Goal: Task Accomplishment & Management: Complete application form

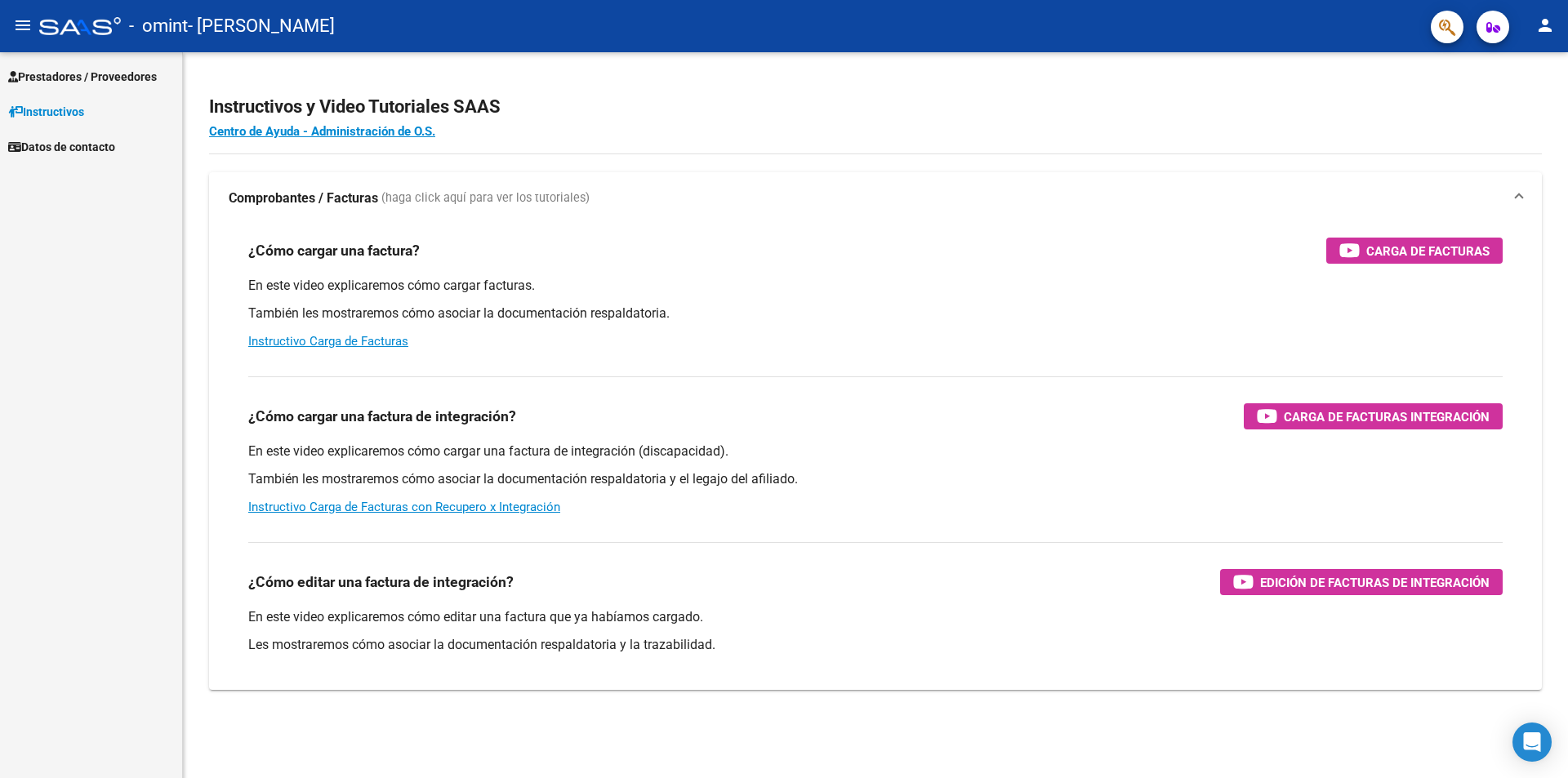
click at [73, 147] on span "Datos de contacto" at bounding box center [61, 147] width 107 height 18
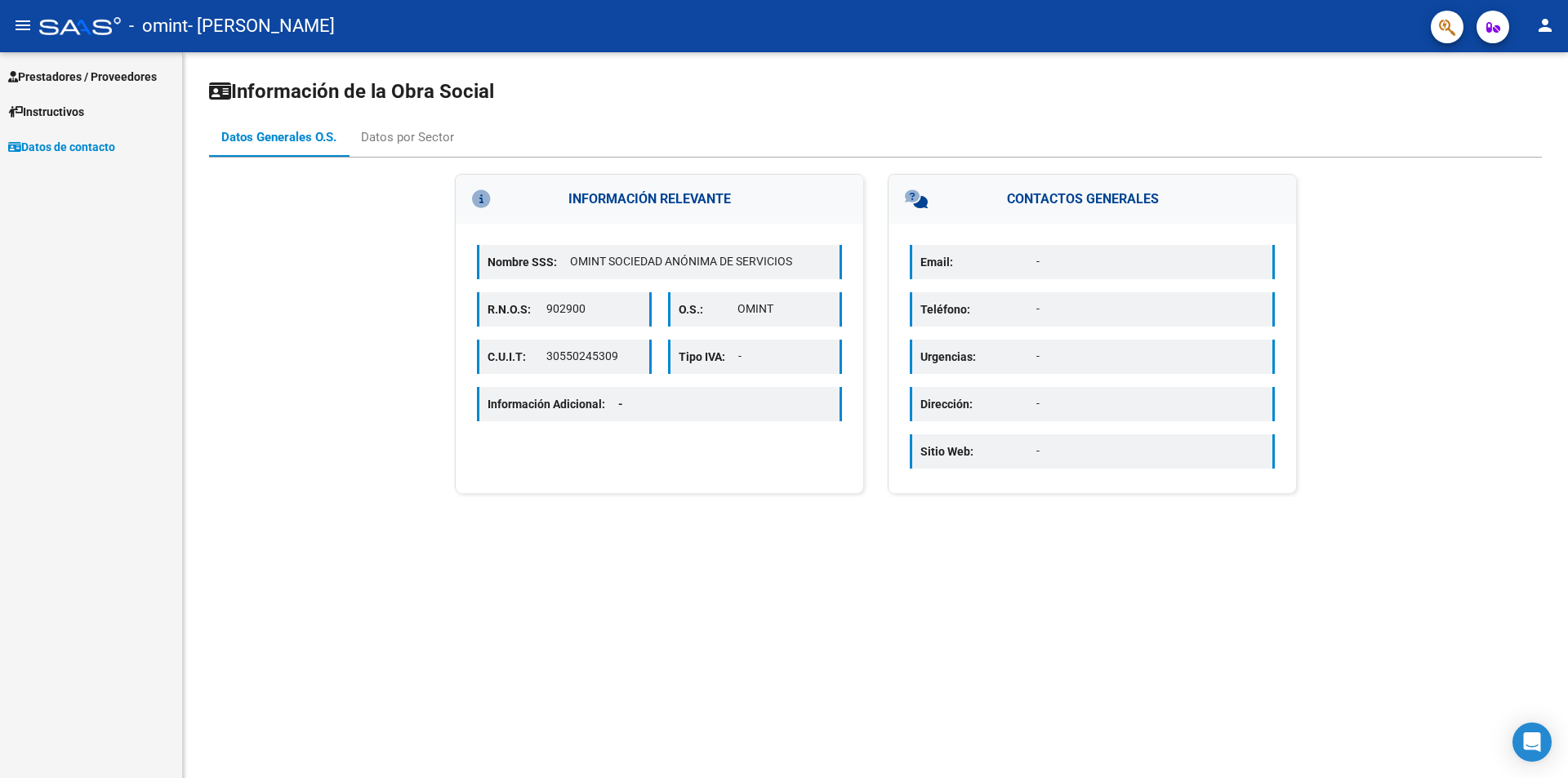
click at [93, 72] on span "Prestadores / Proveedores" at bounding box center [83, 77] width 149 height 18
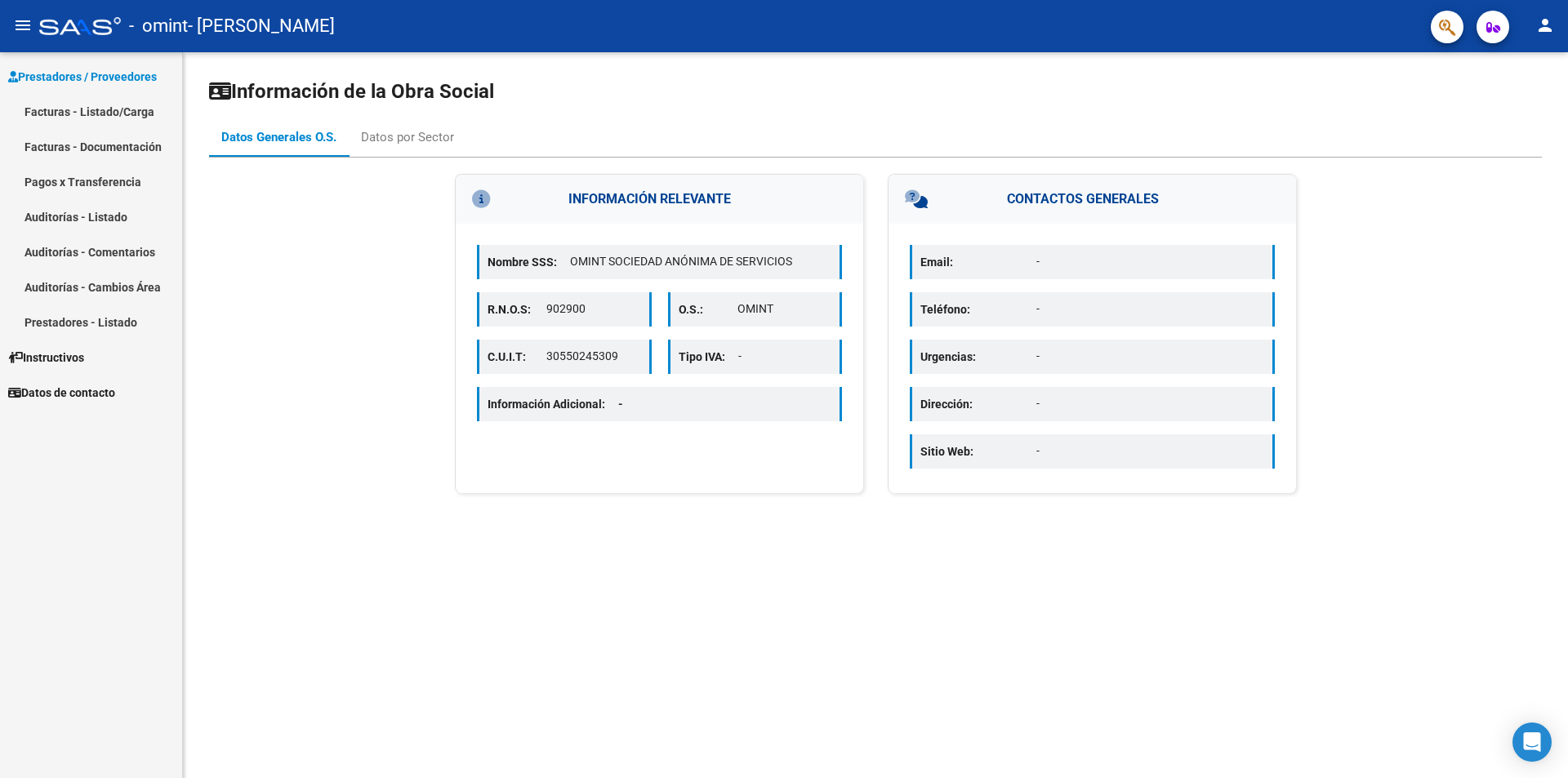
click at [100, 117] on link "Facturas - Listado/Carga" at bounding box center [91, 111] width 182 height 35
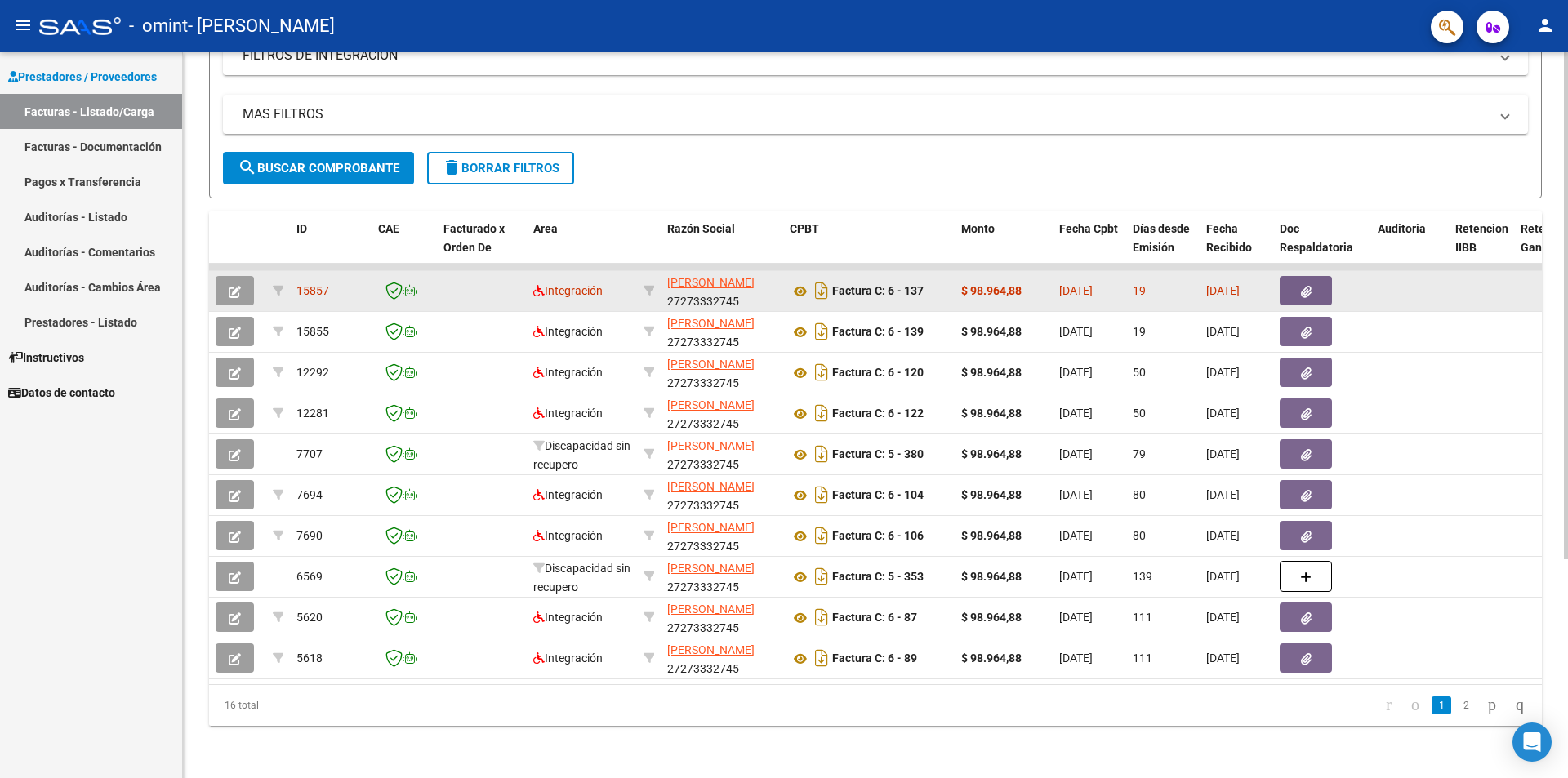
click at [237, 276] on button "button" at bounding box center [235, 291] width 39 height 29
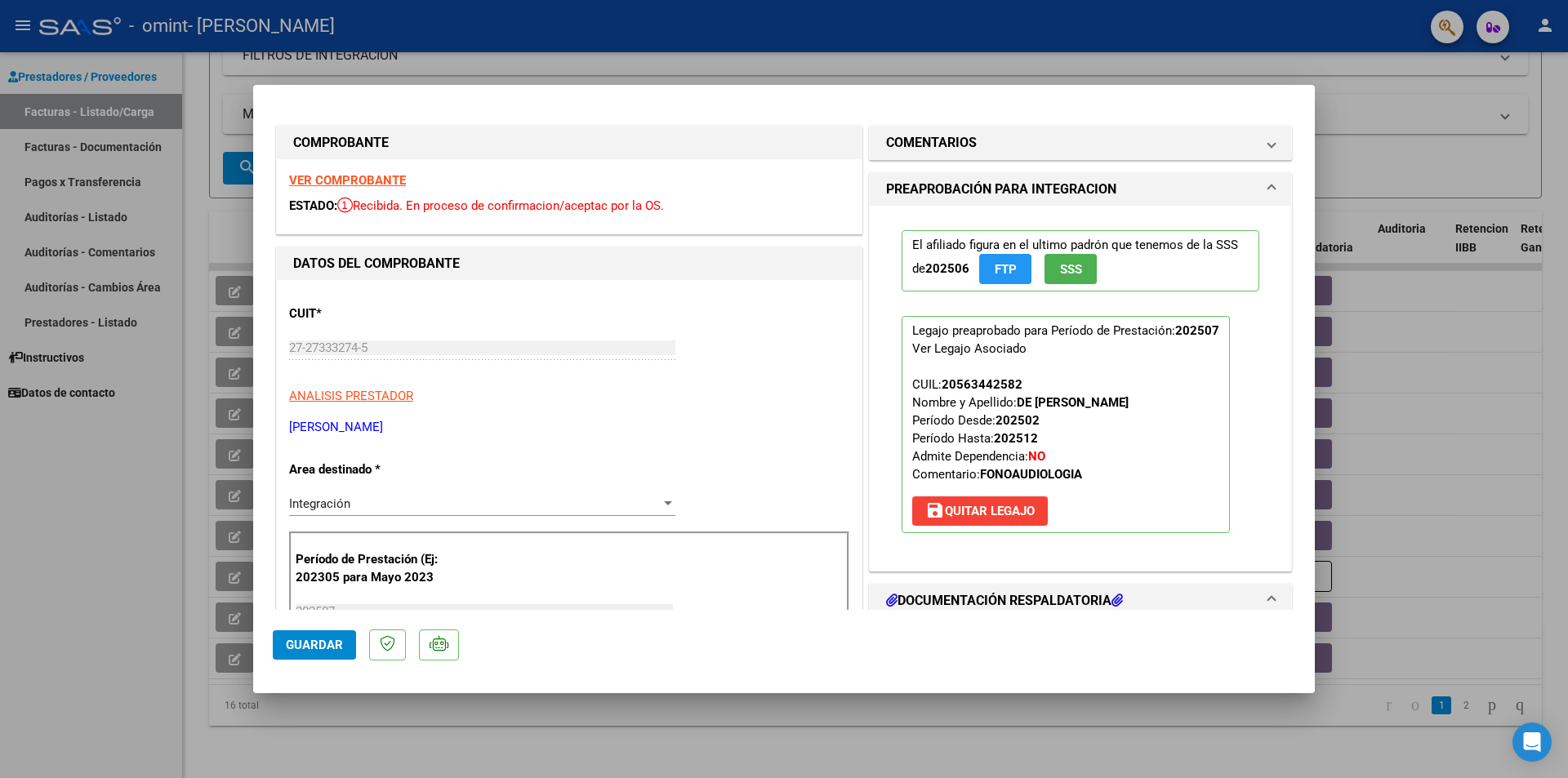
click at [157, 497] on div at bounding box center [784, 389] width 1568 height 778
type input "$ 0,00"
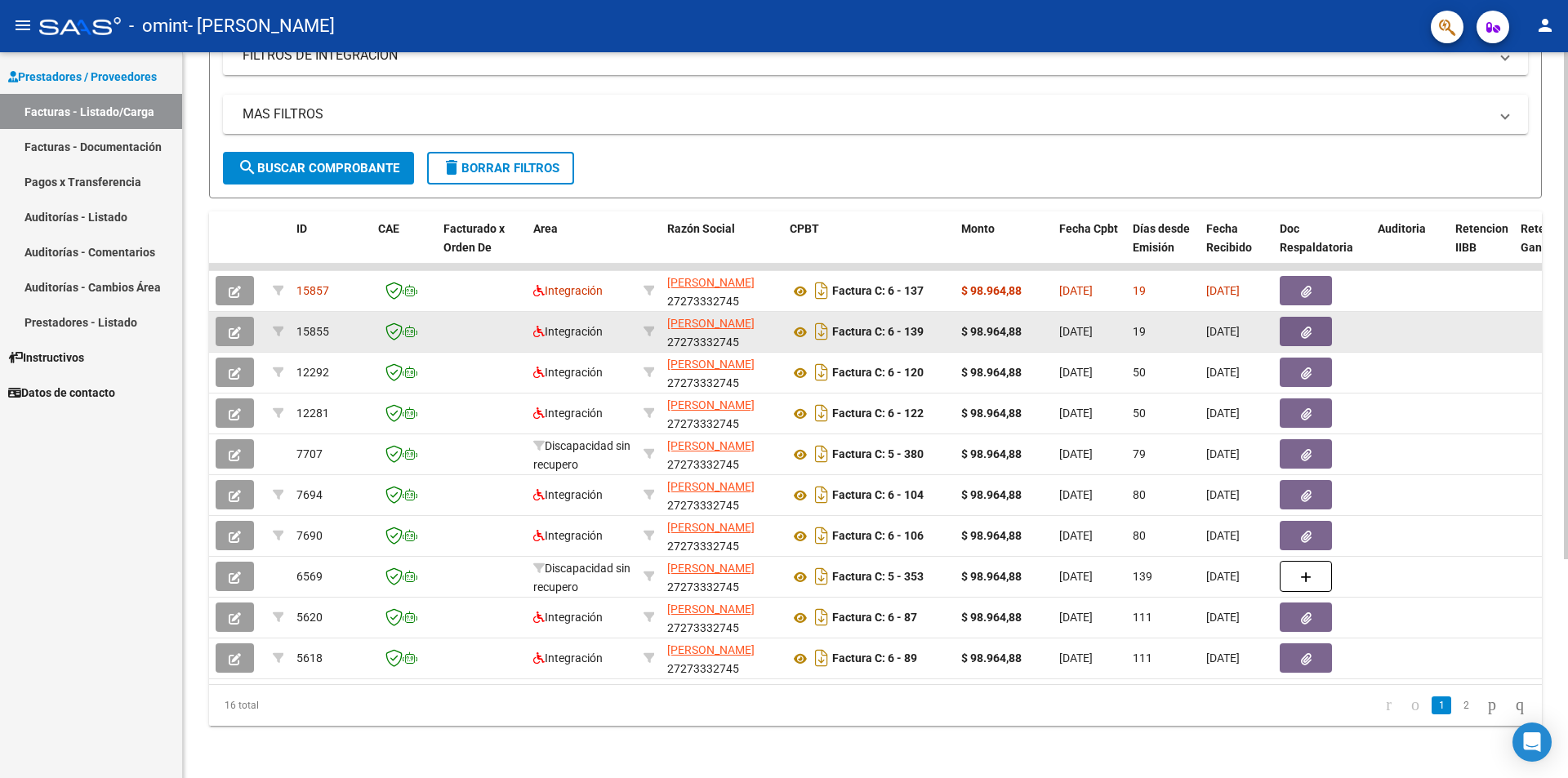
click at [237, 327] on icon "button" at bounding box center [234, 332] width 12 height 12
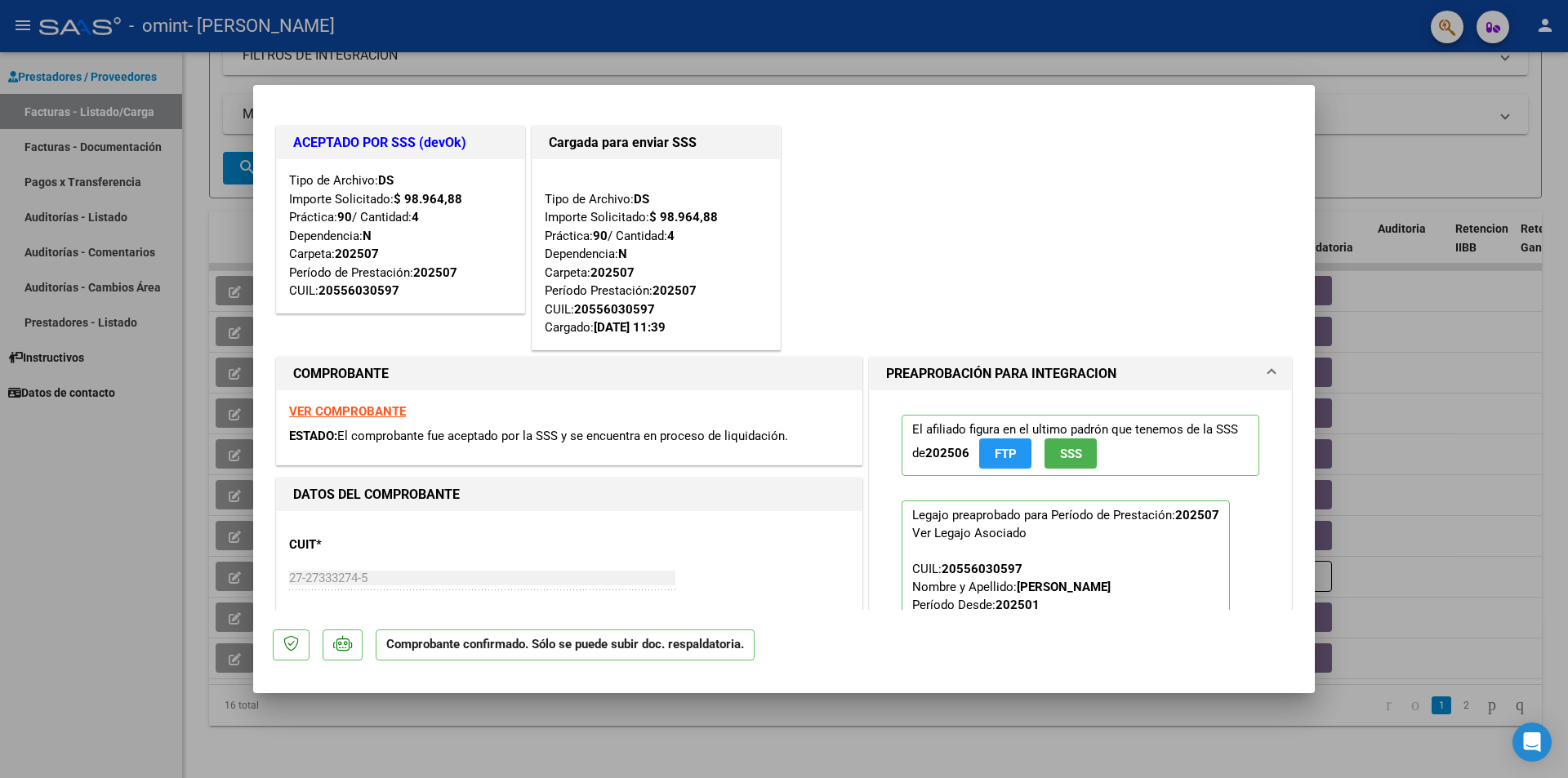
click at [136, 571] on div at bounding box center [784, 389] width 1568 height 778
type input "$ 0,00"
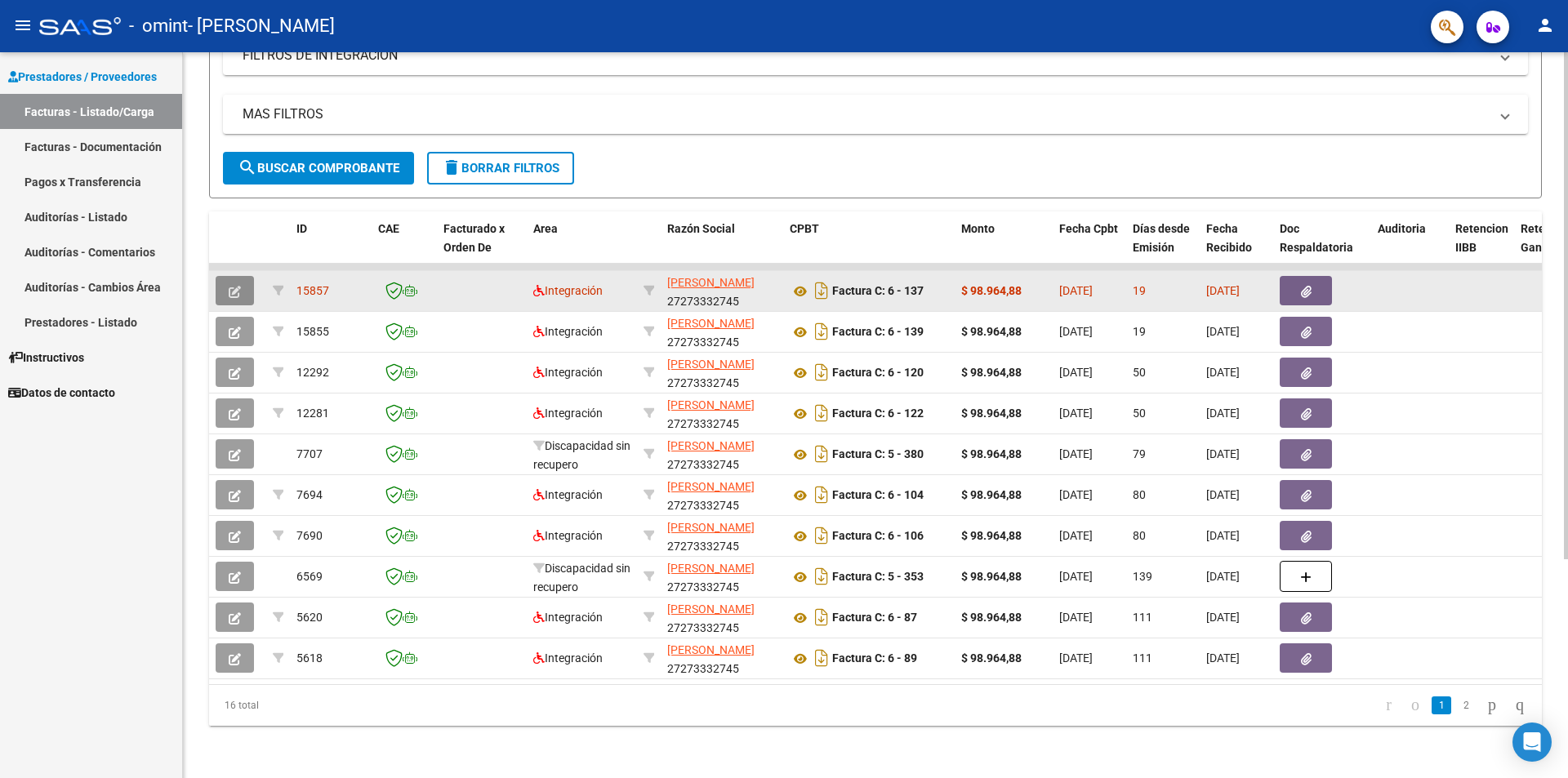
click at [235, 285] on icon "button" at bounding box center [234, 291] width 12 height 12
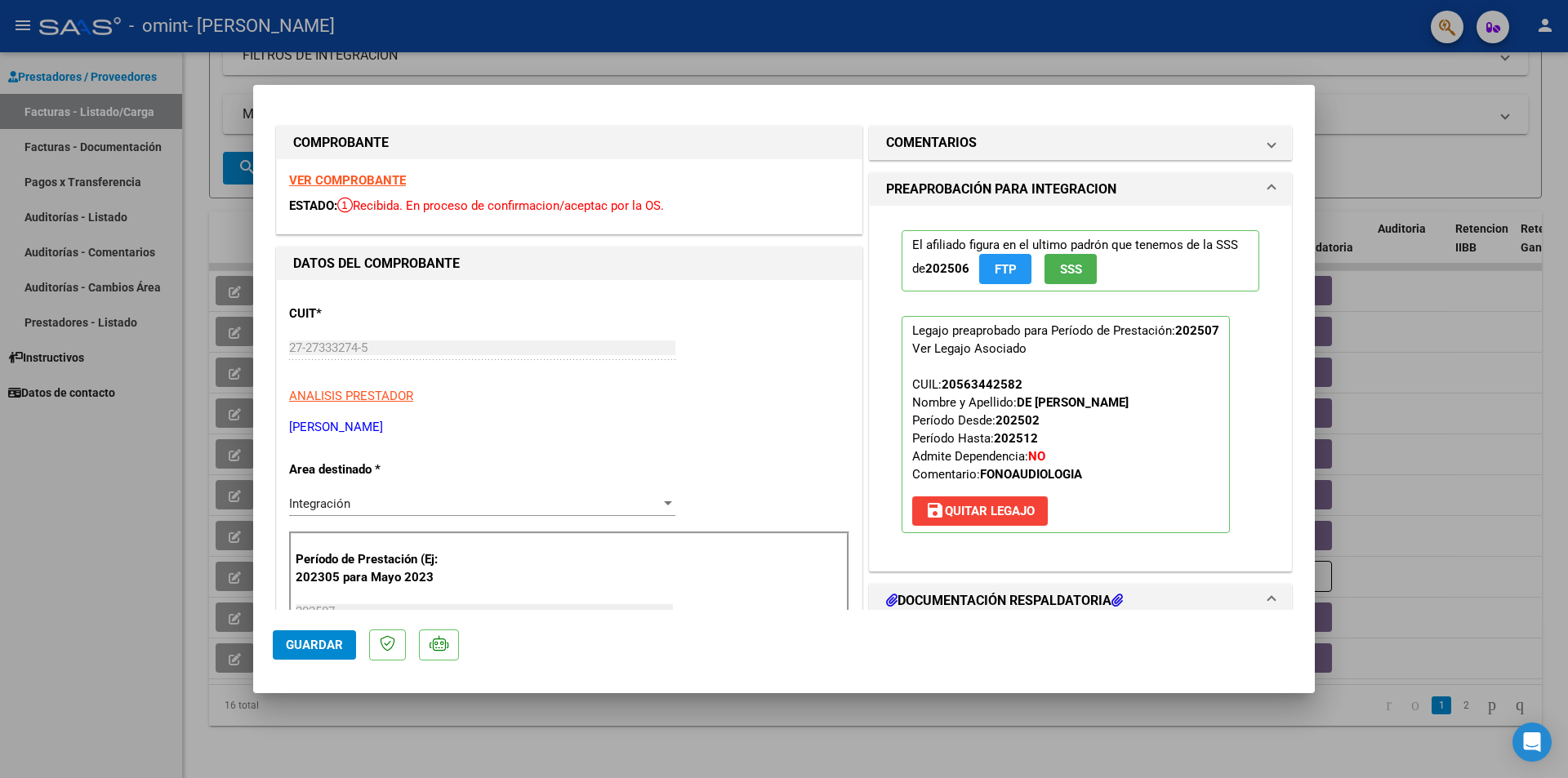
click at [167, 487] on div at bounding box center [784, 389] width 1568 height 778
type input "$ 0,00"
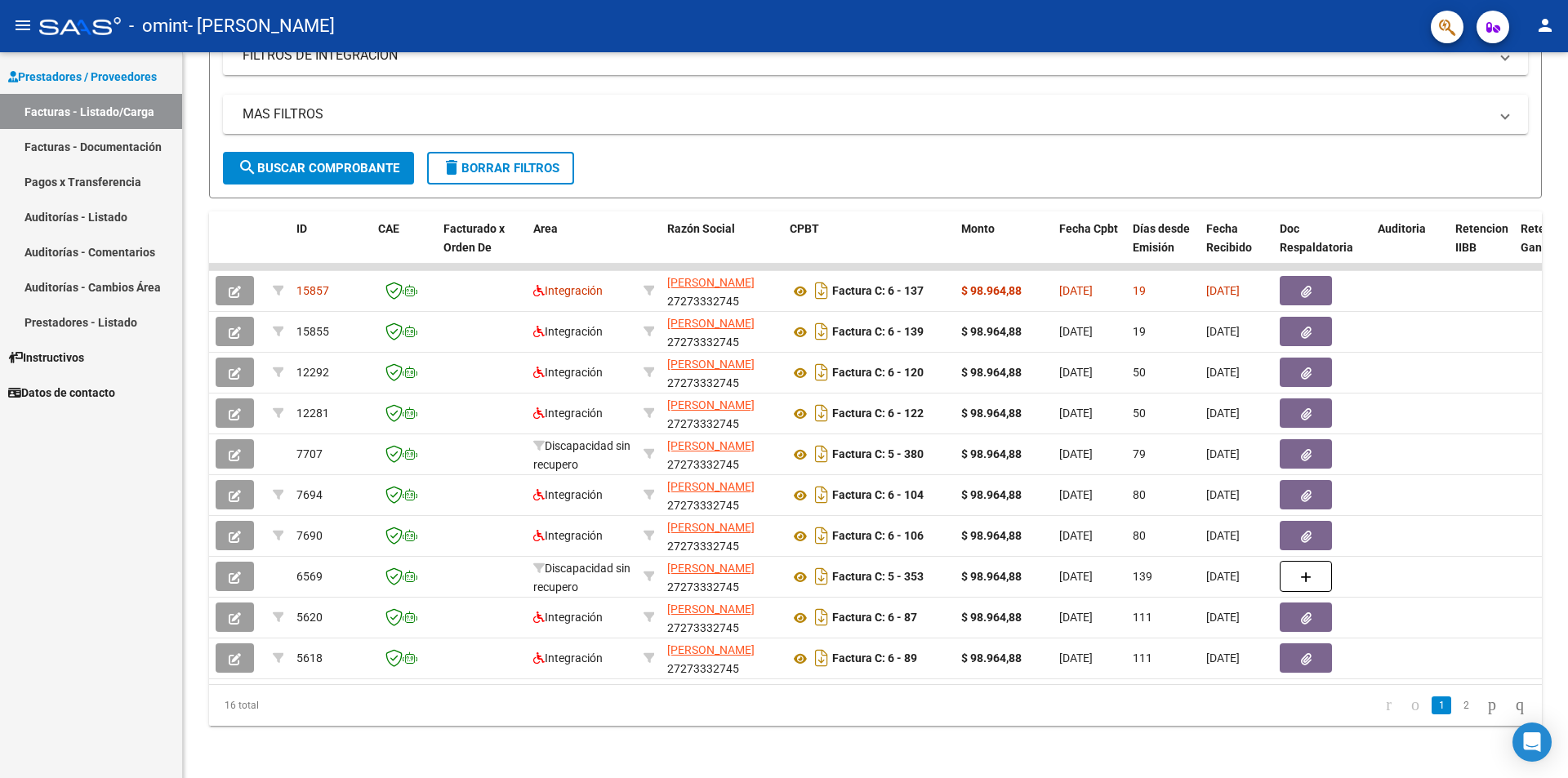
click at [1544, 26] on mat-icon "person" at bounding box center [1544, 25] width 19 height 19
click at [1531, 117] on button "exit_to_app Salir" at bounding box center [1511, 107] width 100 height 39
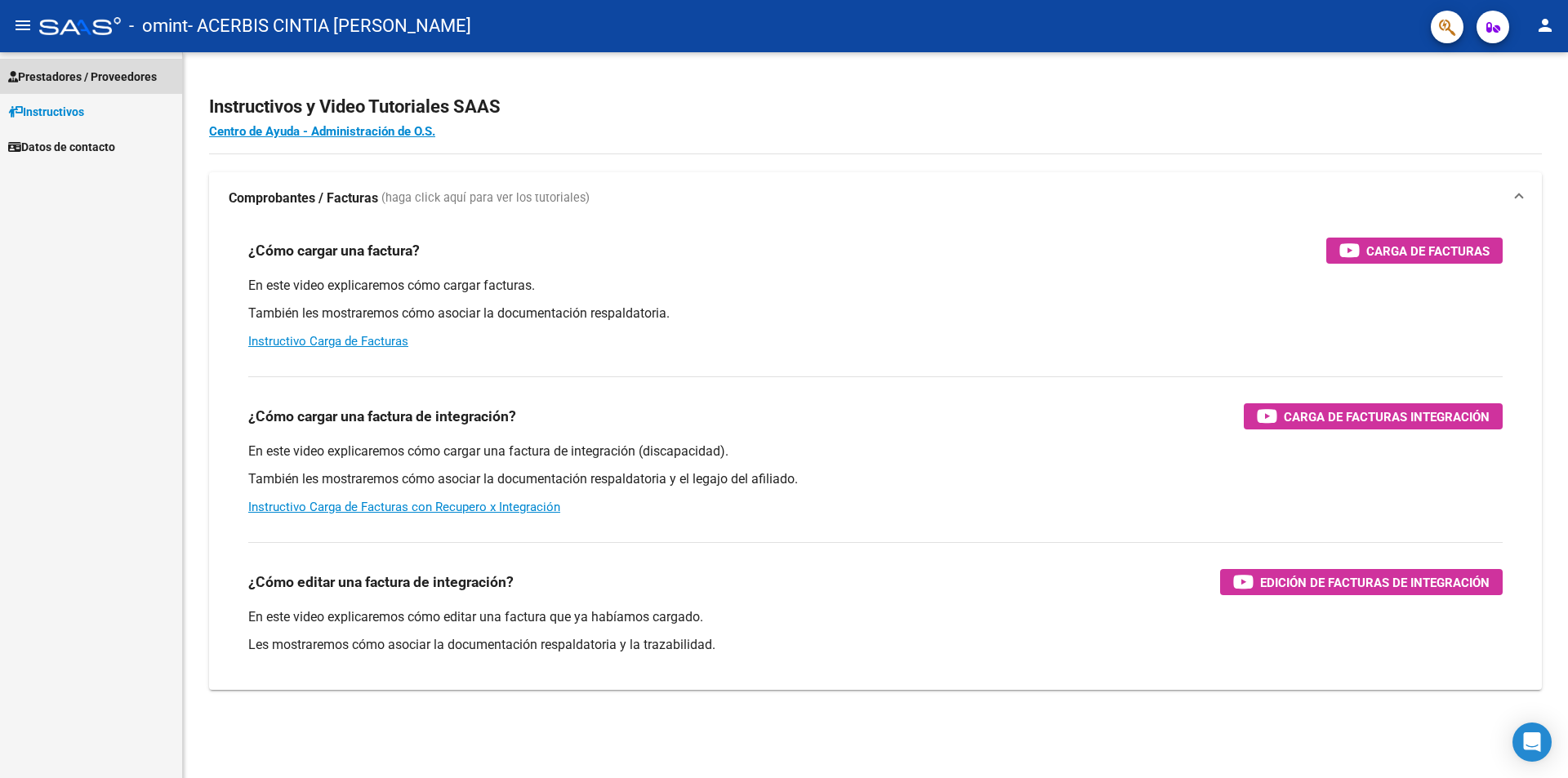
click at [91, 78] on span "Prestadores / Proveedores" at bounding box center [83, 77] width 149 height 18
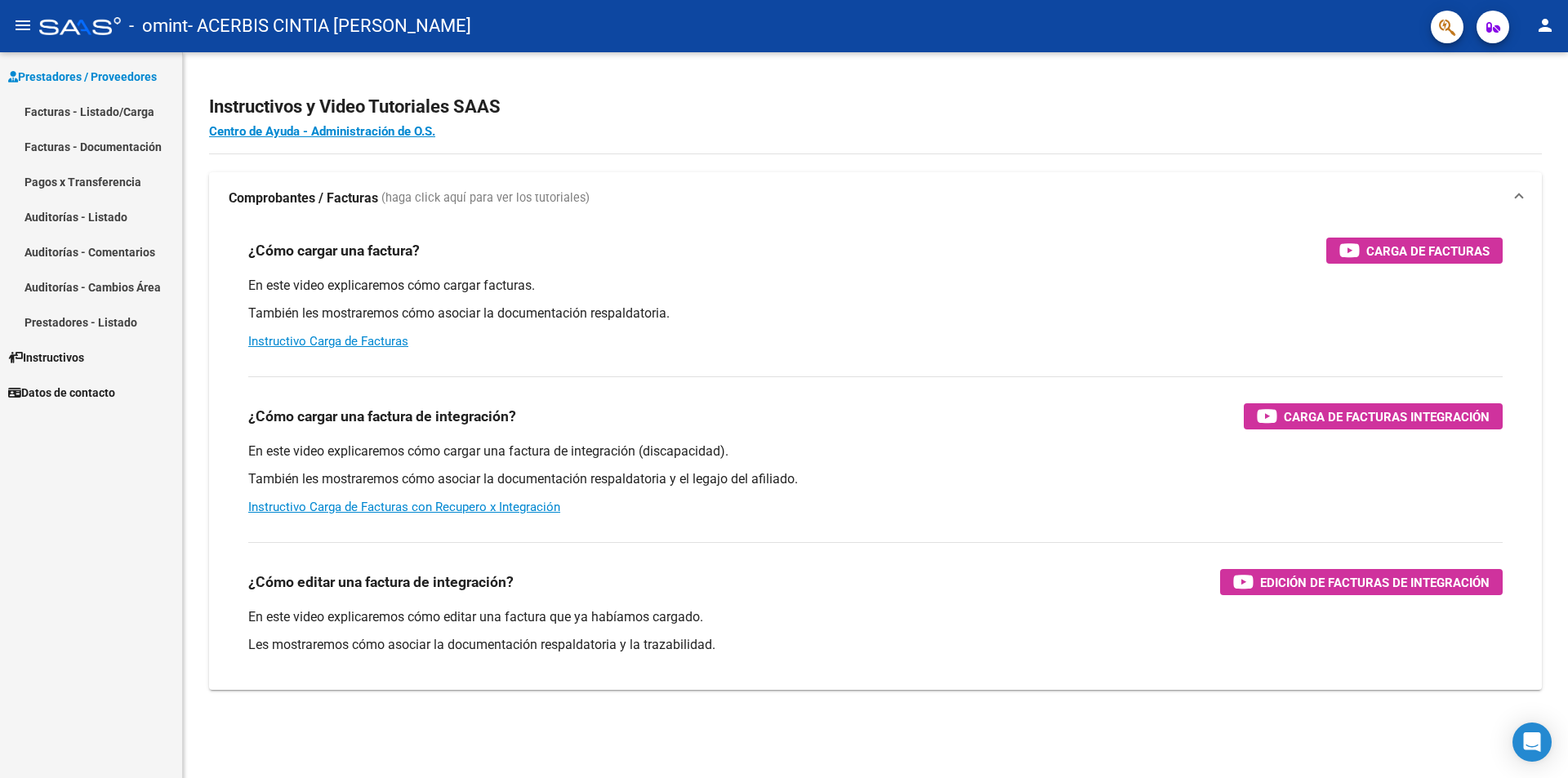
click at [89, 110] on link "Facturas - Listado/Carga" at bounding box center [91, 111] width 182 height 35
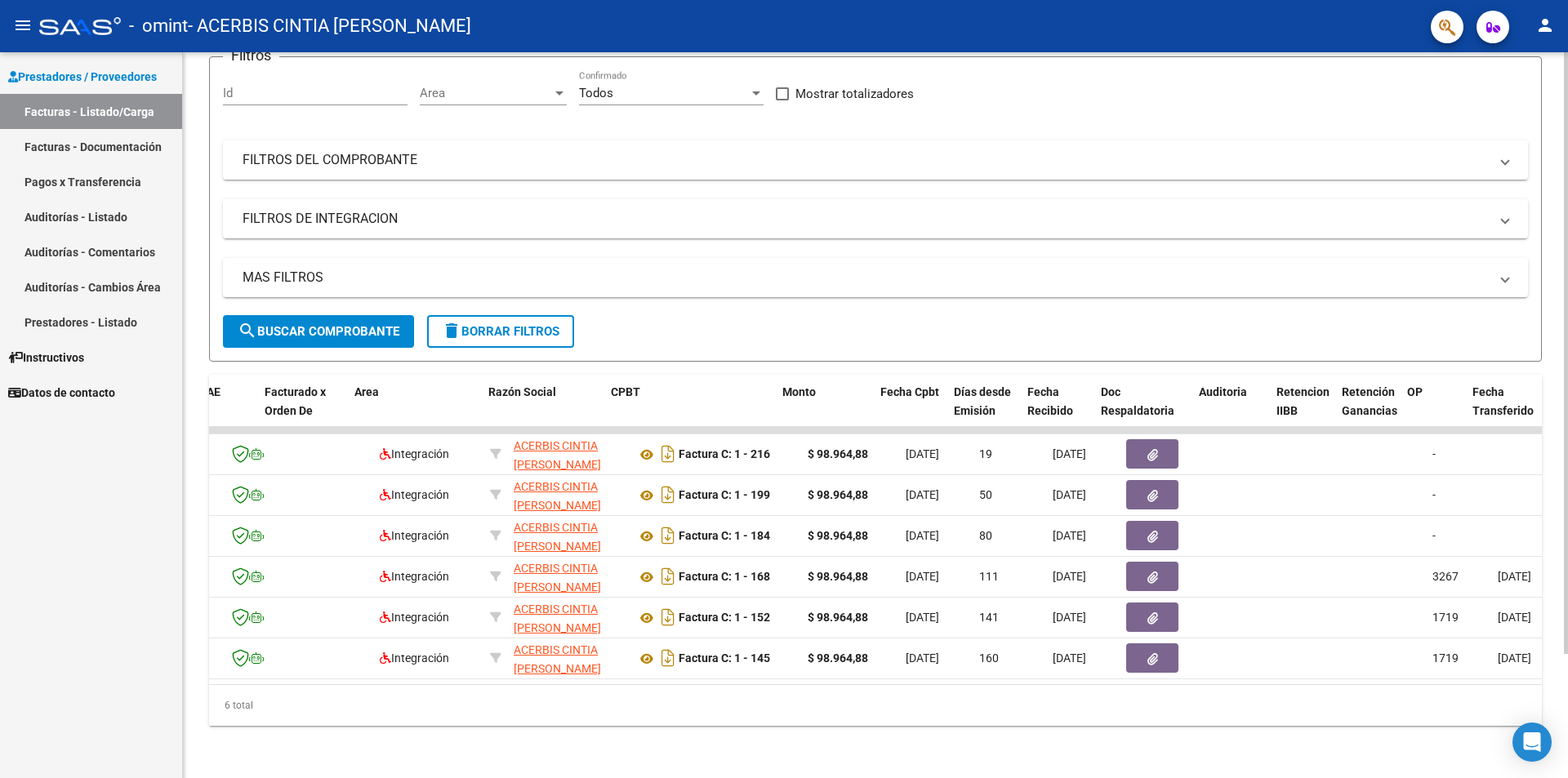
scroll to position [0, 179]
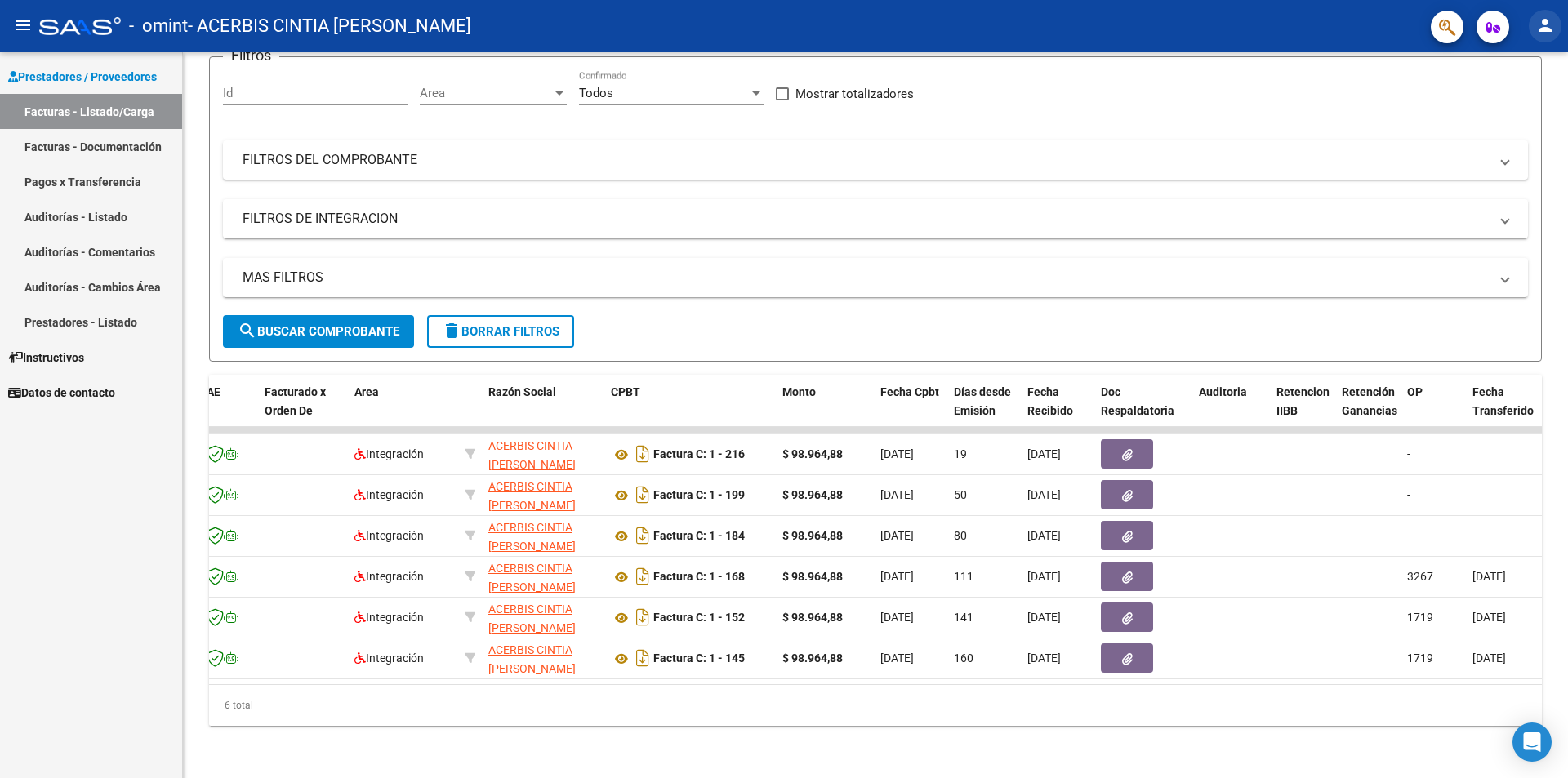
click at [1540, 39] on button "person" at bounding box center [1545, 27] width 33 height 33
click at [1511, 106] on button "exit_to_app Salir" at bounding box center [1511, 107] width 100 height 39
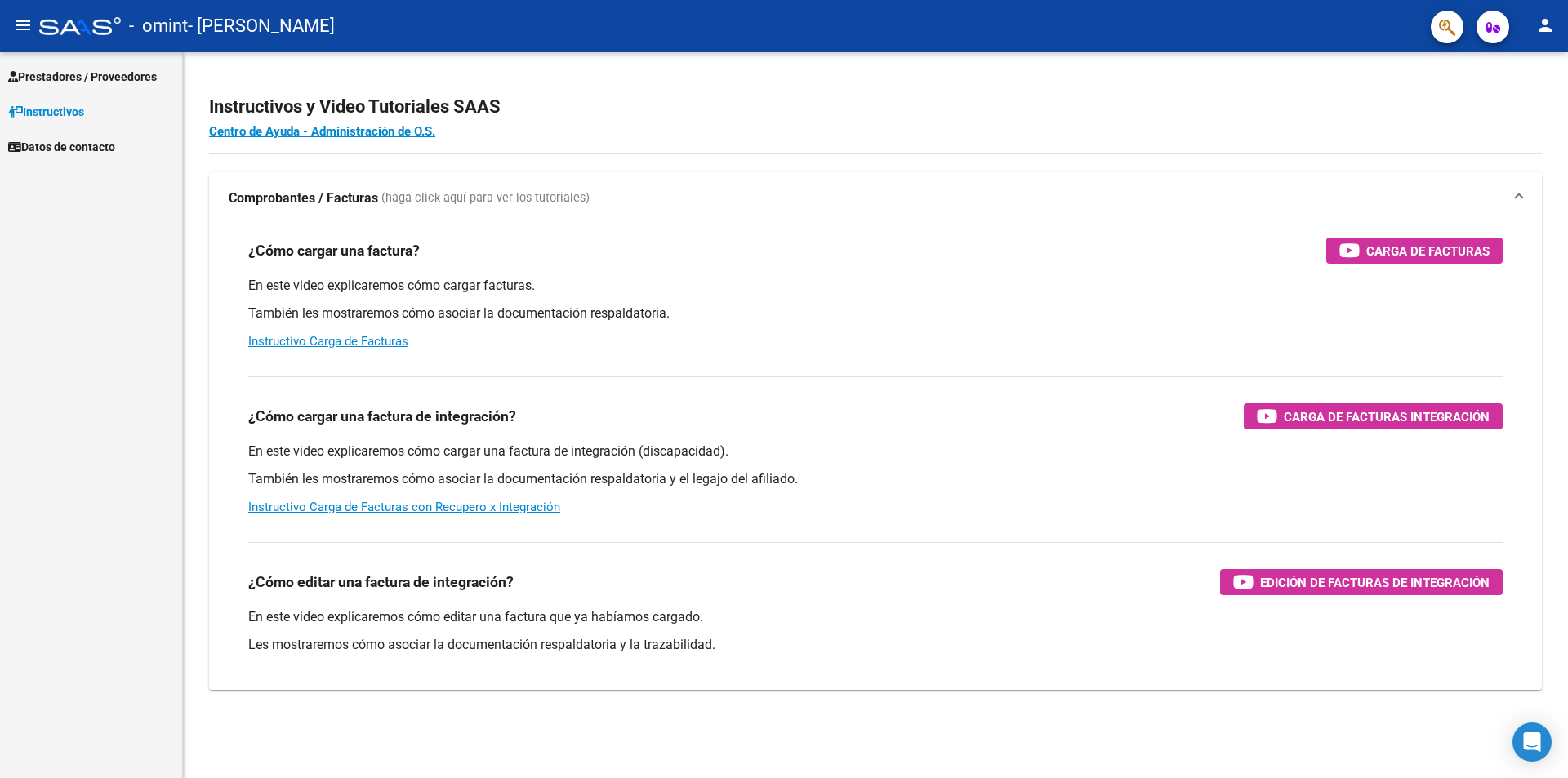
click at [65, 78] on span "Prestadores / Proveedores" at bounding box center [83, 77] width 149 height 18
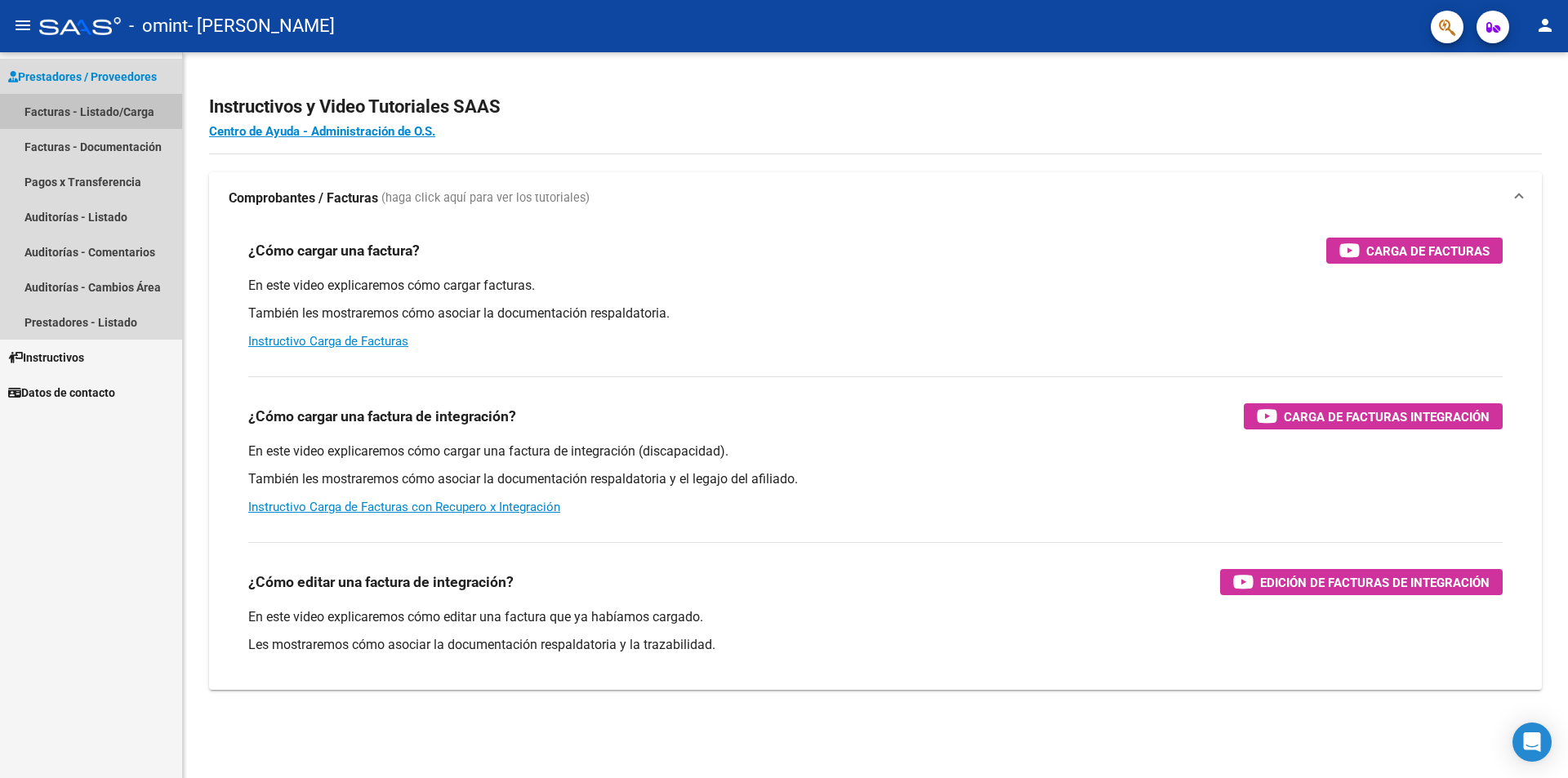
click at [66, 120] on link "Facturas - Listado/Carga" at bounding box center [91, 111] width 182 height 35
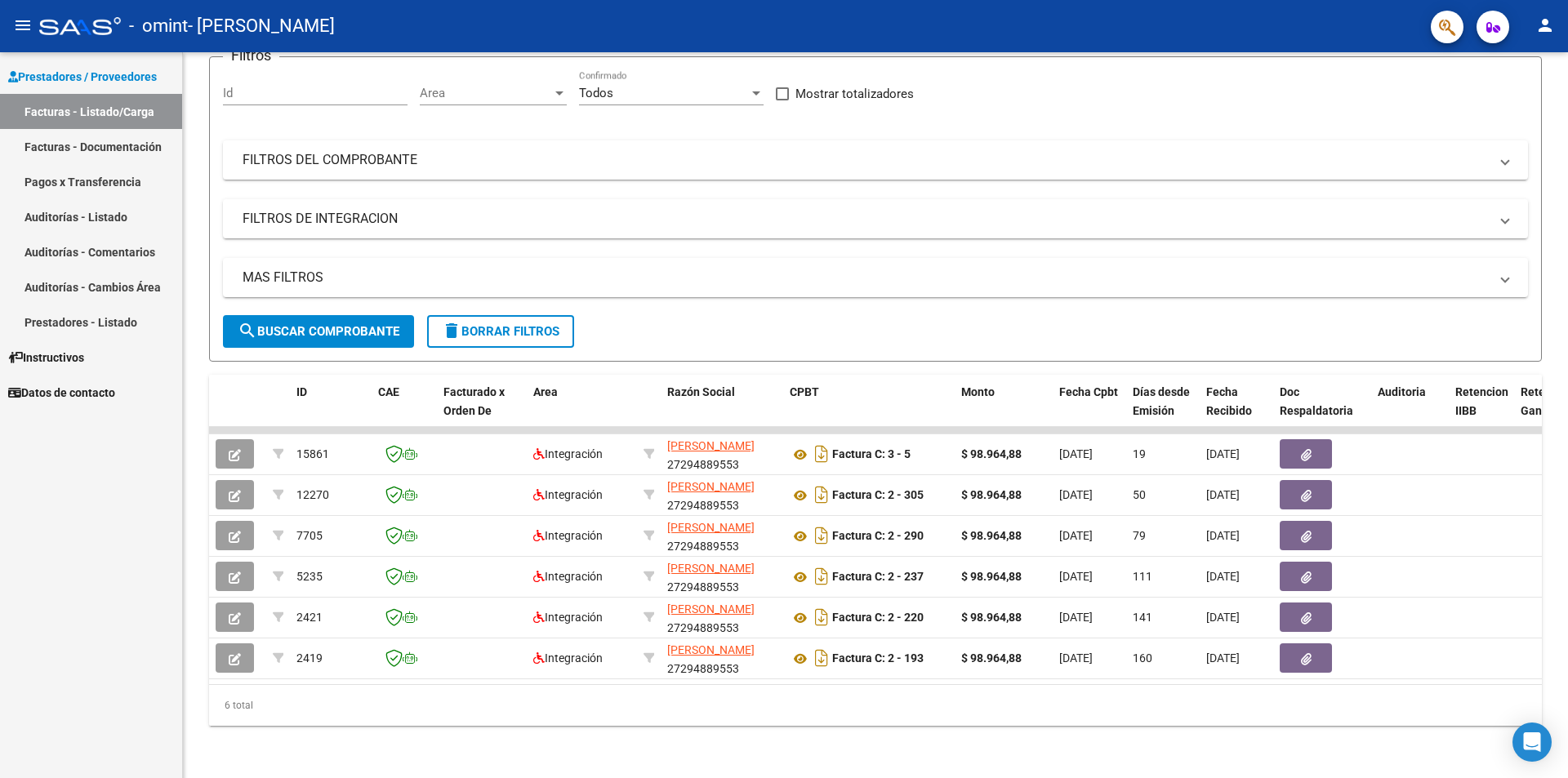
click at [1540, 26] on mat-icon "person" at bounding box center [1544, 25] width 19 height 19
click at [1516, 107] on button "exit_to_app Salir" at bounding box center [1511, 107] width 100 height 39
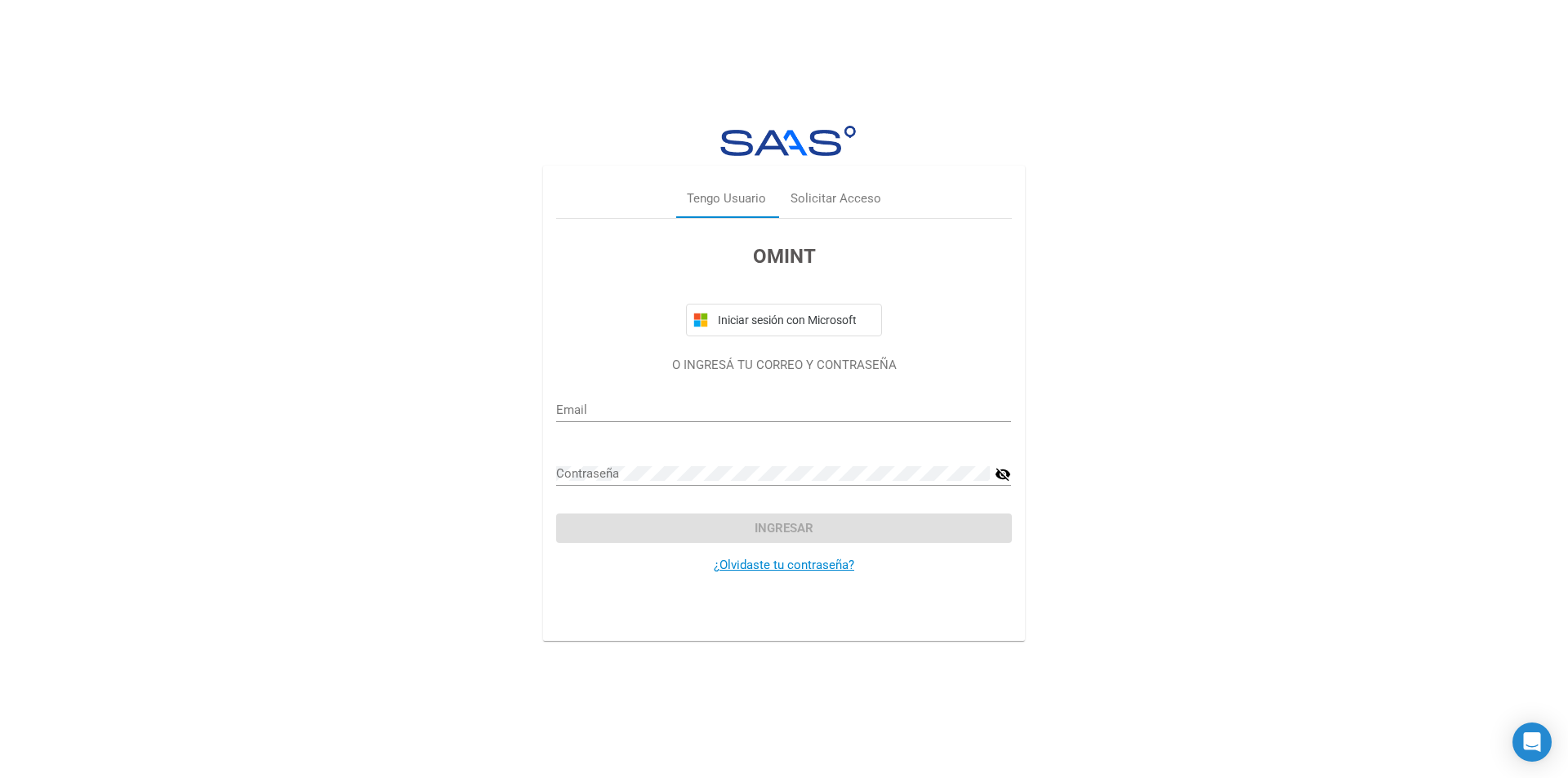
type input "[EMAIL_ADDRESS][DOMAIN_NAME]"
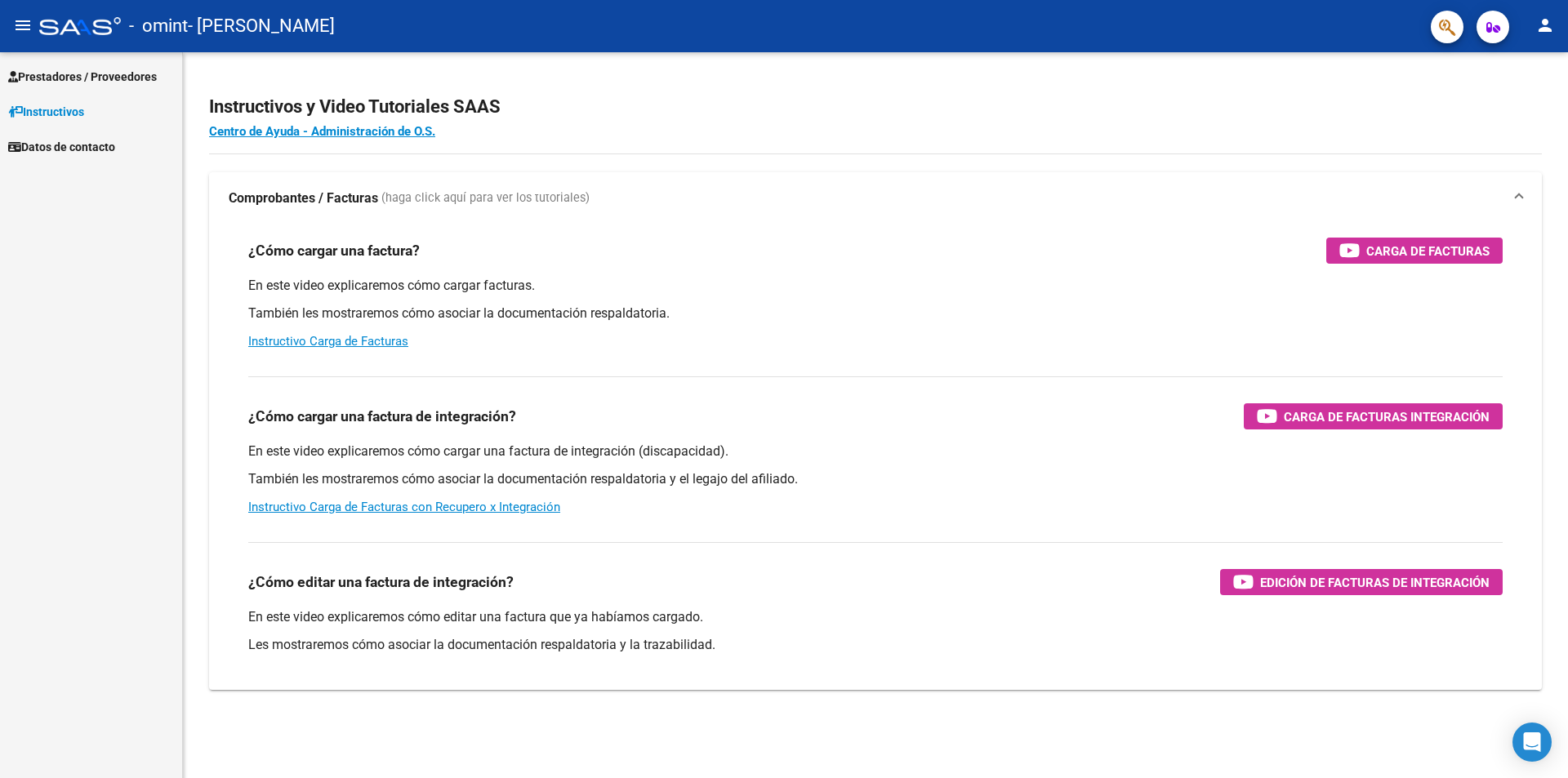
click at [100, 80] on span "Prestadores / Proveedores" at bounding box center [83, 77] width 149 height 18
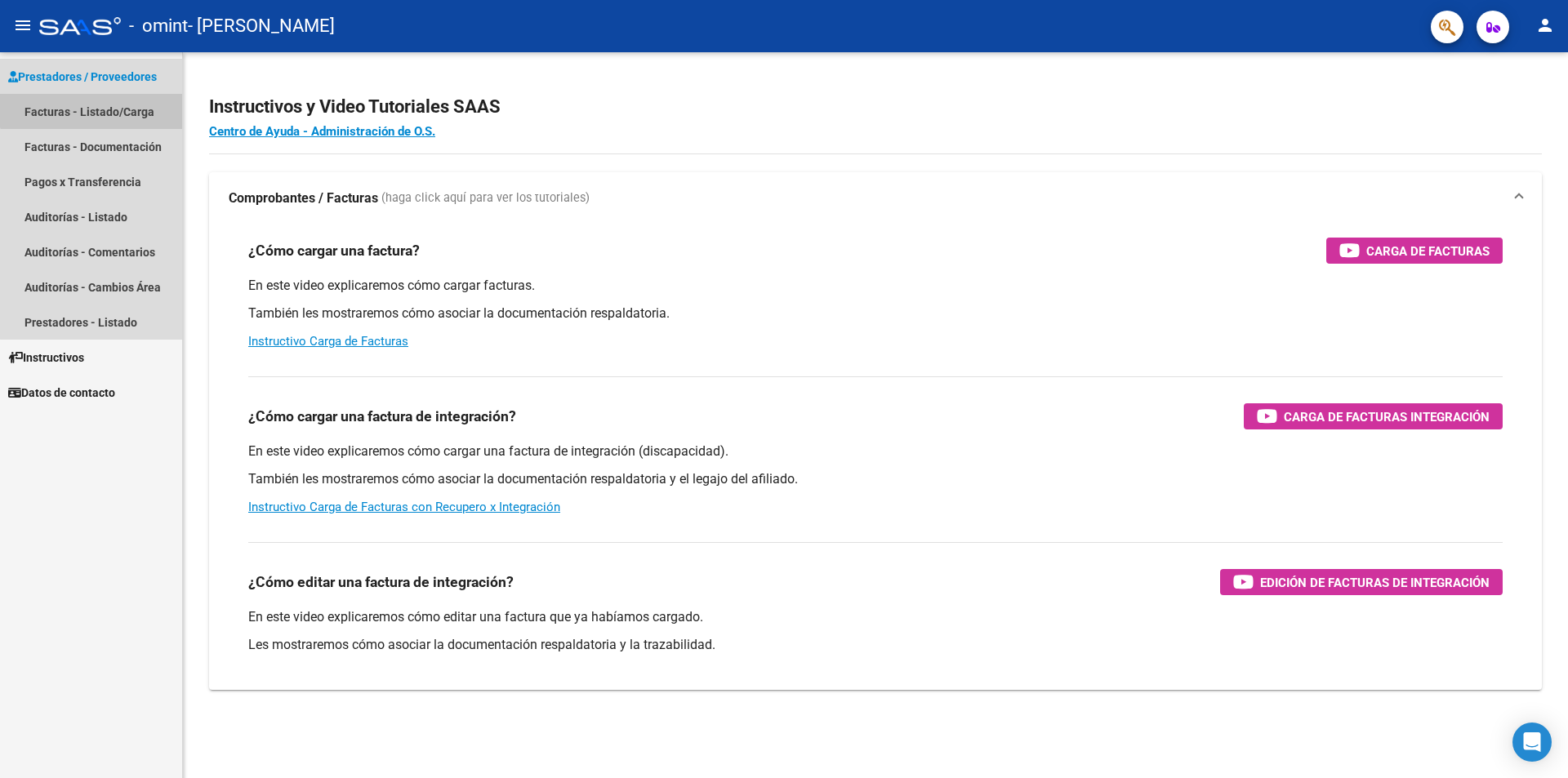
click at [92, 106] on link "Facturas - Listado/Carga" at bounding box center [91, 111] width 182 height 35
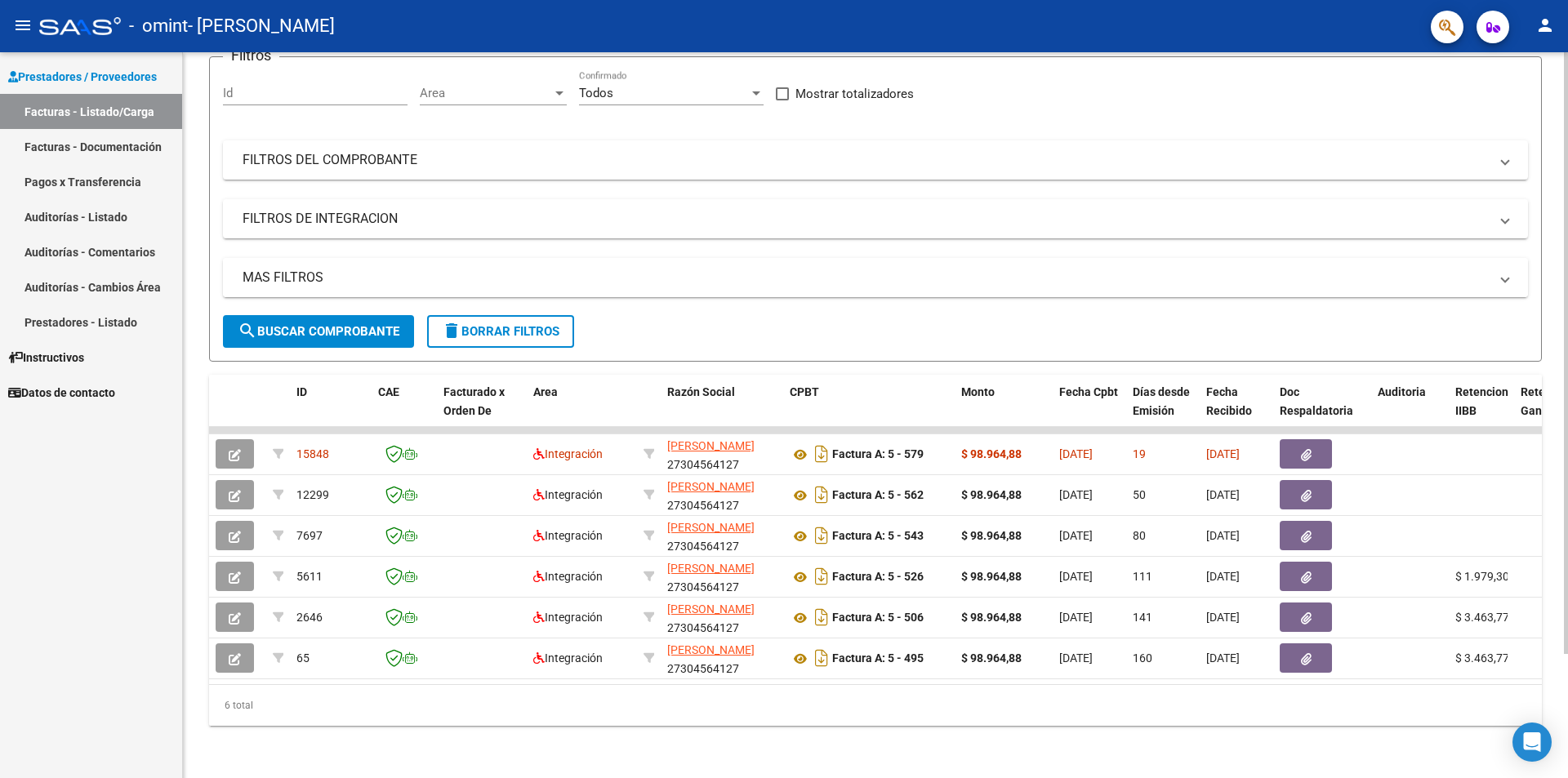
scroll to position [150, 0]
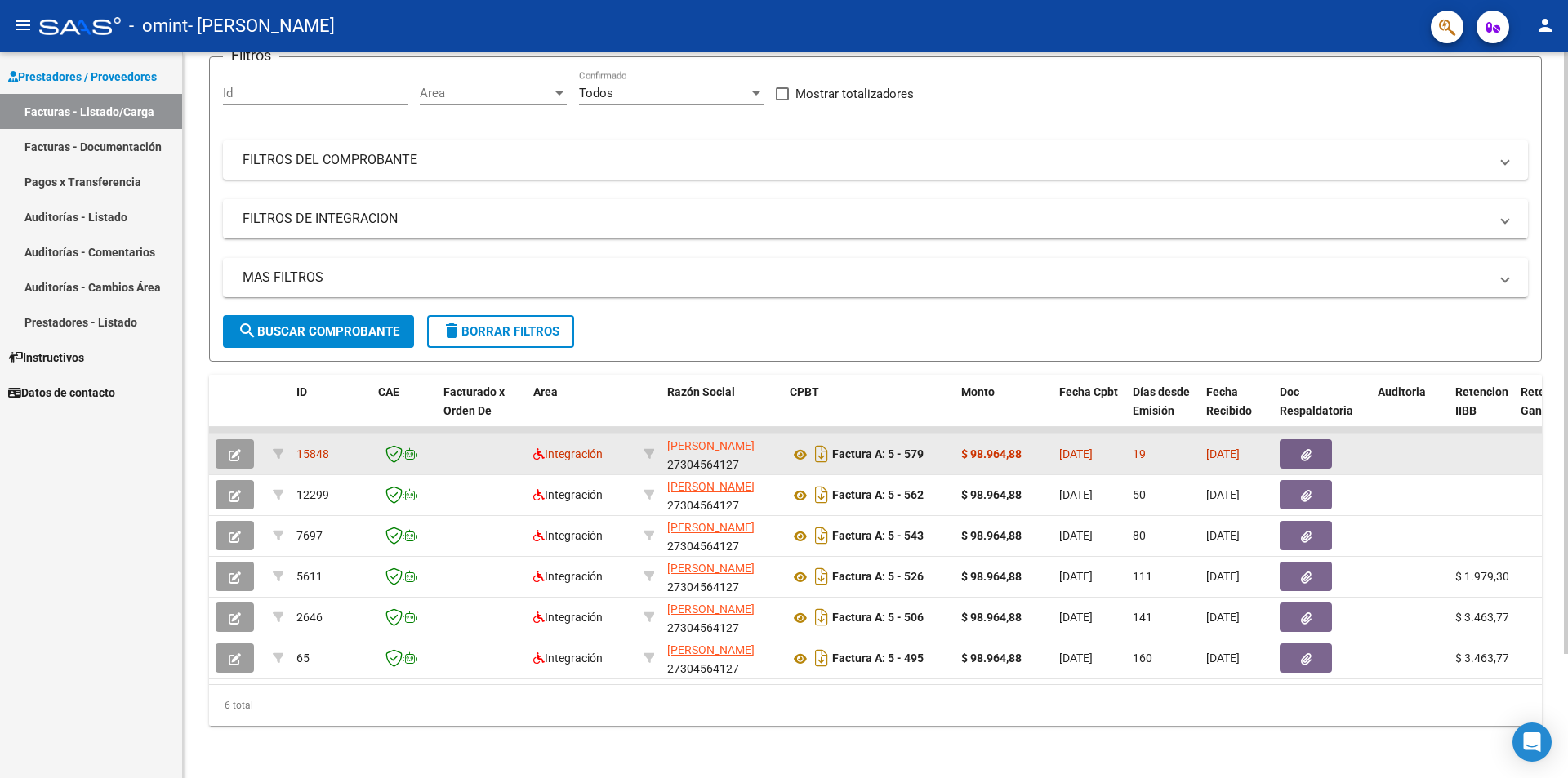
click at [256, 442] on div at bounding box center [238, 454] width 44 height 29
click at [245, 446] on button "button" at bounding box center [235, 454] width 39 height 29
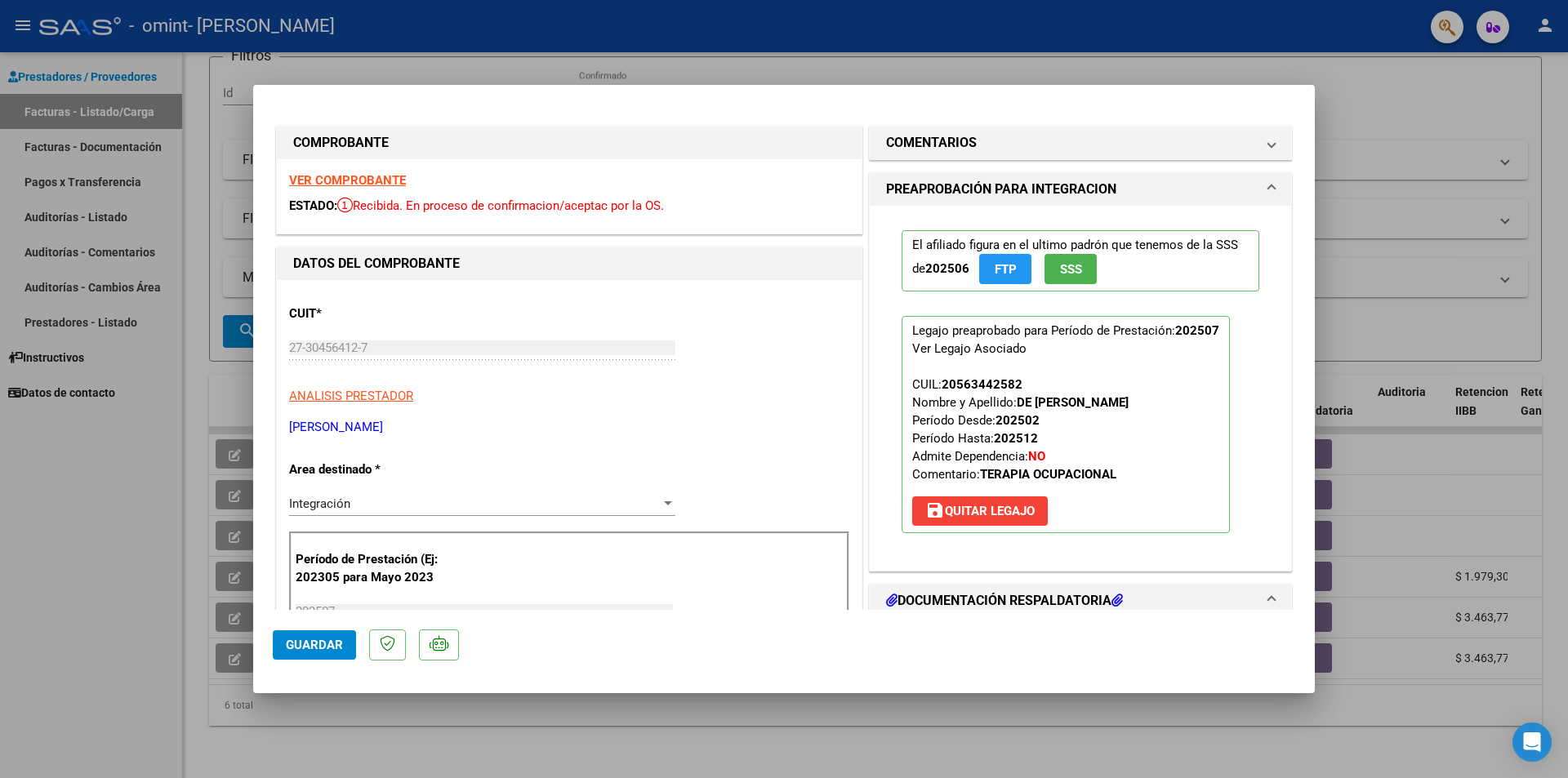
click at [206, 527] on div at bounding box center [784, 389] width 1568 height 778
type input "$ 0,00"
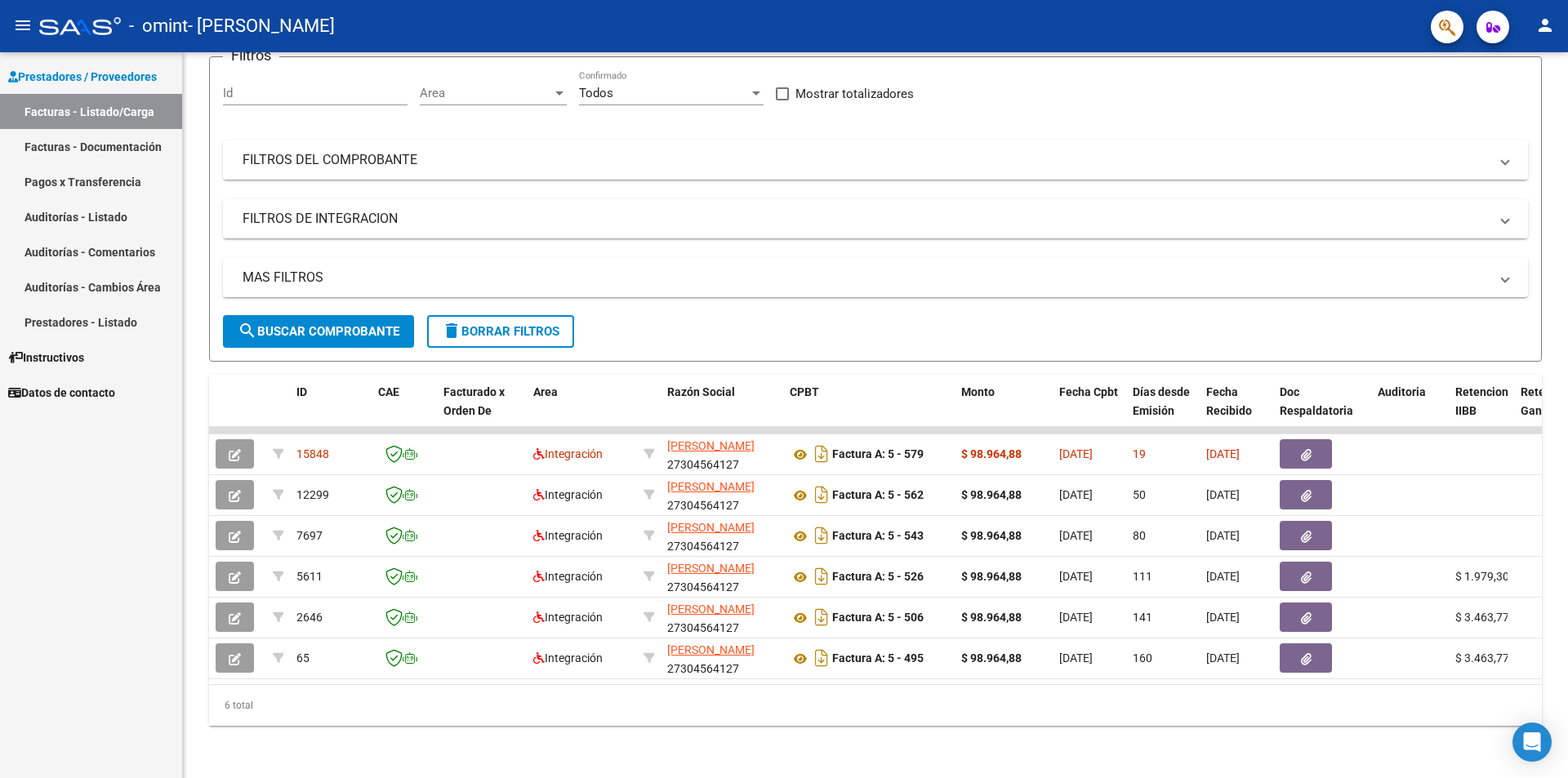
click at [1538, 39] on mat-toolbar "menu - omint - LOPEZ VERONICA LILIANA person" at bounding box center [784, 26] width 1568 height 52
click at [1538, 37] on button "person" at bounding box center [1545, 27] width 33 height 33
click at [1527, 98] on button "exit_to_app Salir" at bounding box center [1511, 107] width 100 height 39
